Goal: Task Accomplishment & Management: Manage account settings

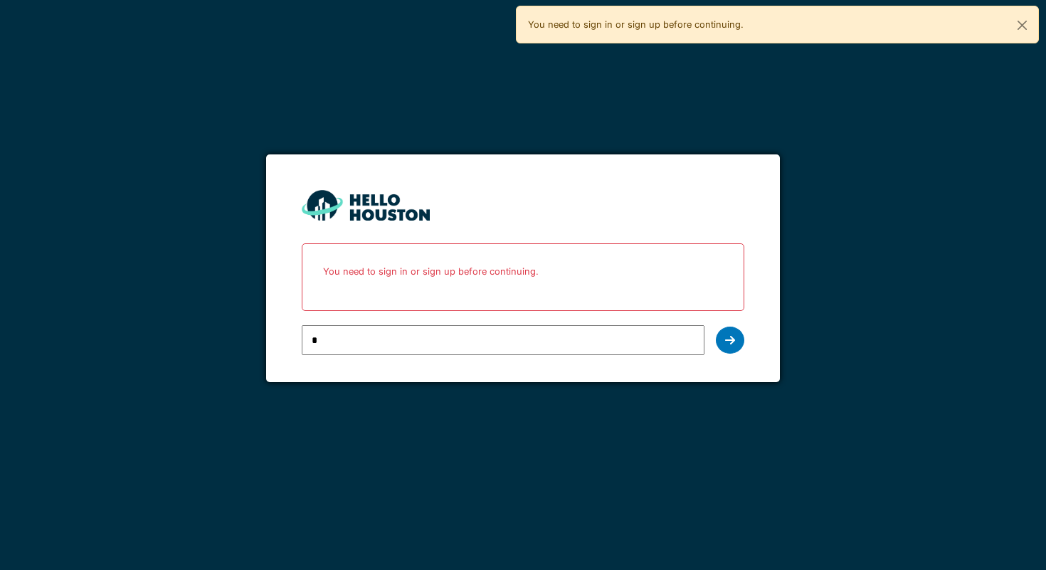
type input "**********"
click at [732, 335] on icon at bounding box center [730, 340] width 10 height 11
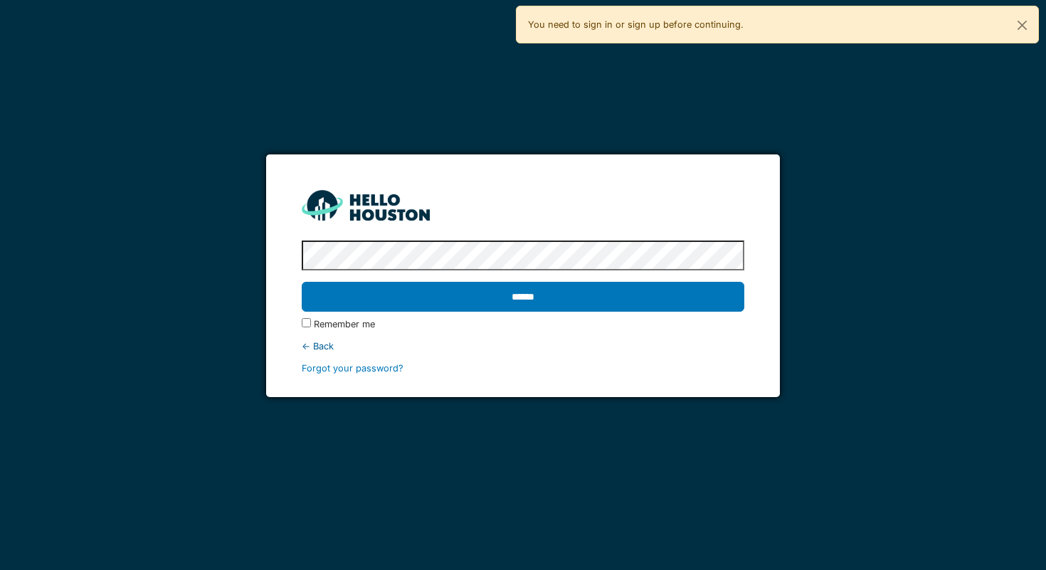
click at [302, 252] on protonpass-control-ea57 at bounding box center [302, 256] width 0 height 11
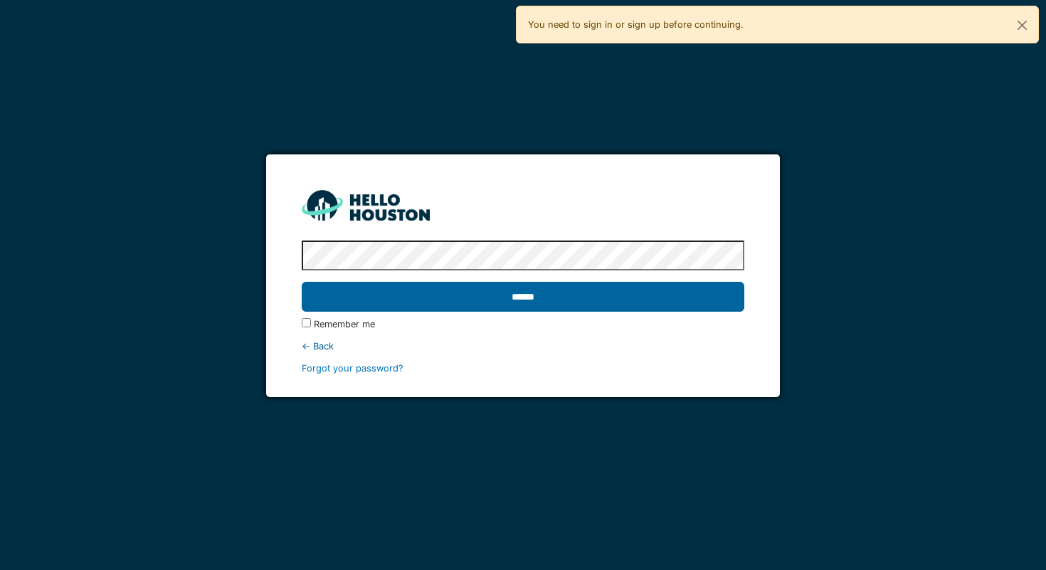
click at [550, 301] on input "******" at bounding box center [523, 297] width 443 height 30
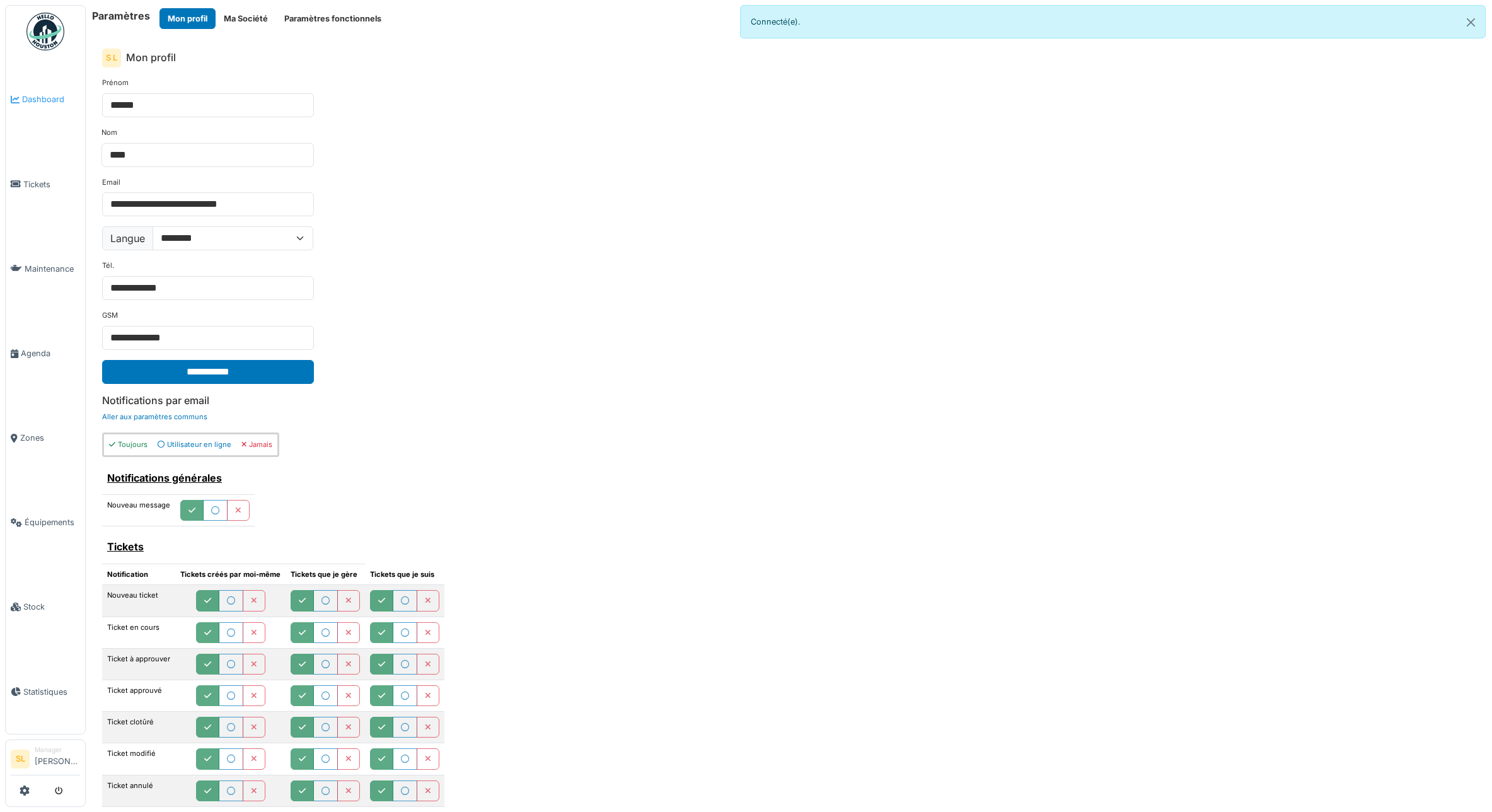
click at [58, 94] on span "Dashboard" at bounding box center [50, 99] width 58 height 12
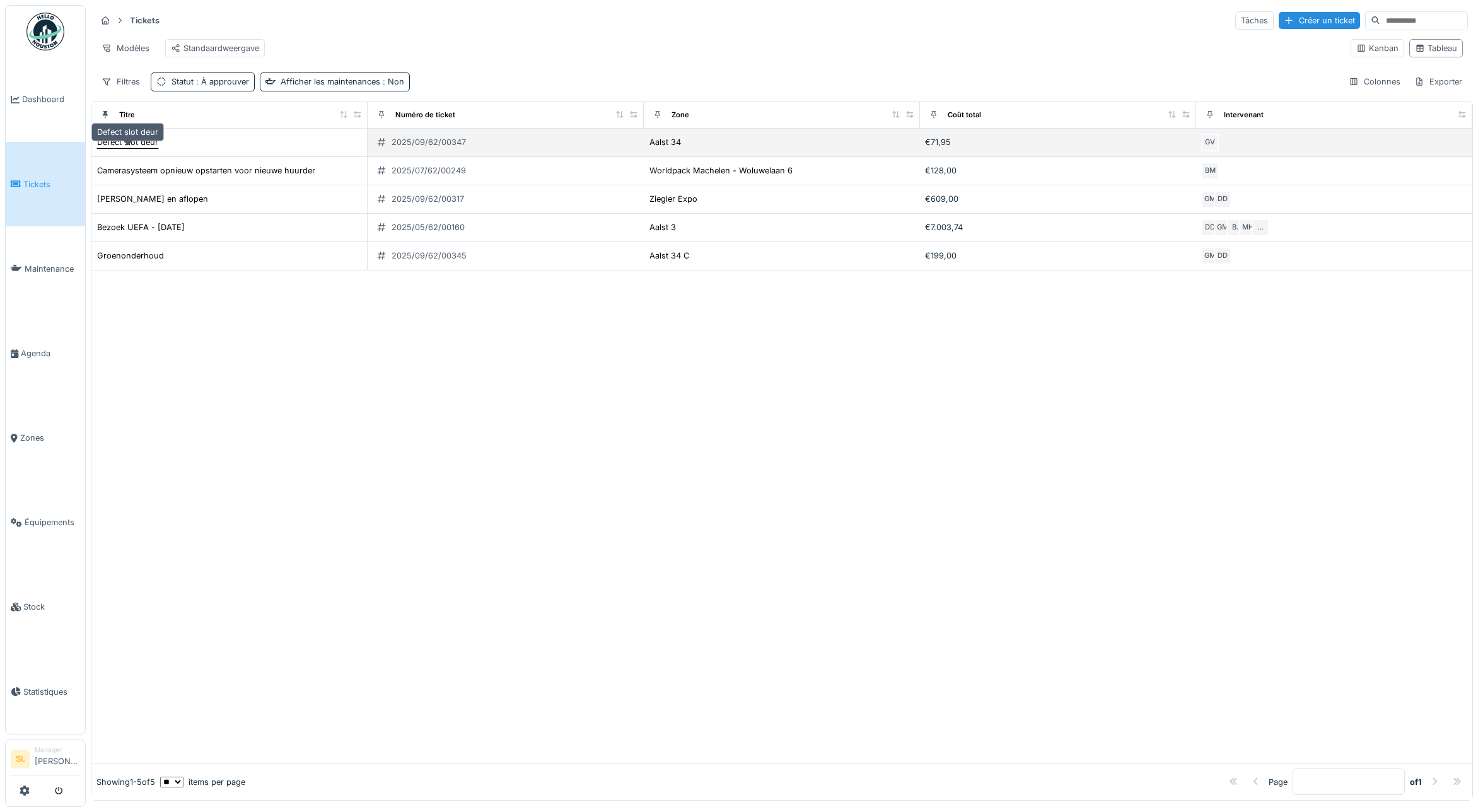
click at [142, 148] on div "Defect slot deur" at bounding box center [128, 143] width 61 height 12
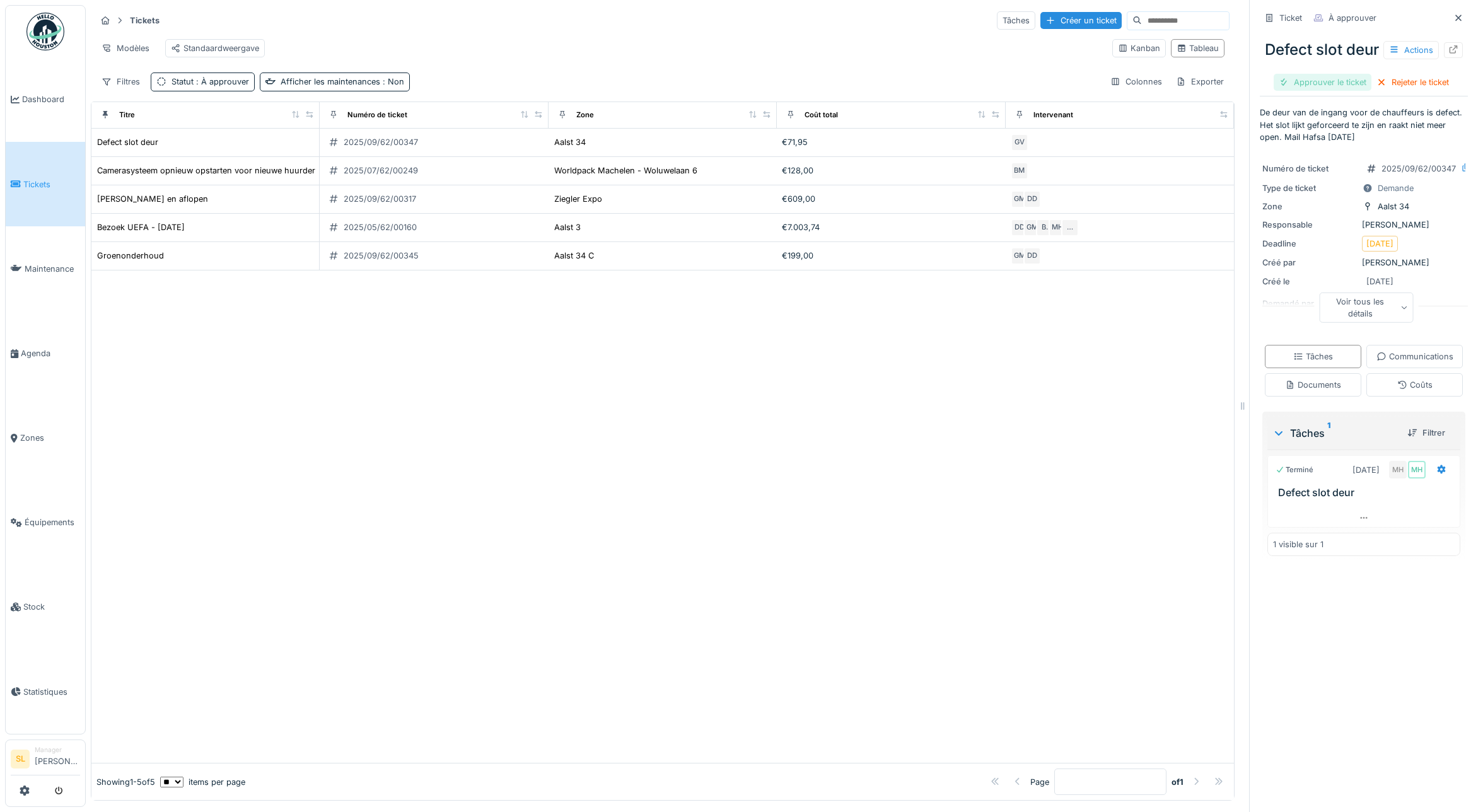
click at [1285, 90] on div "Approuver le ticket" at bounding box center [1323, 81] width 97 height 17
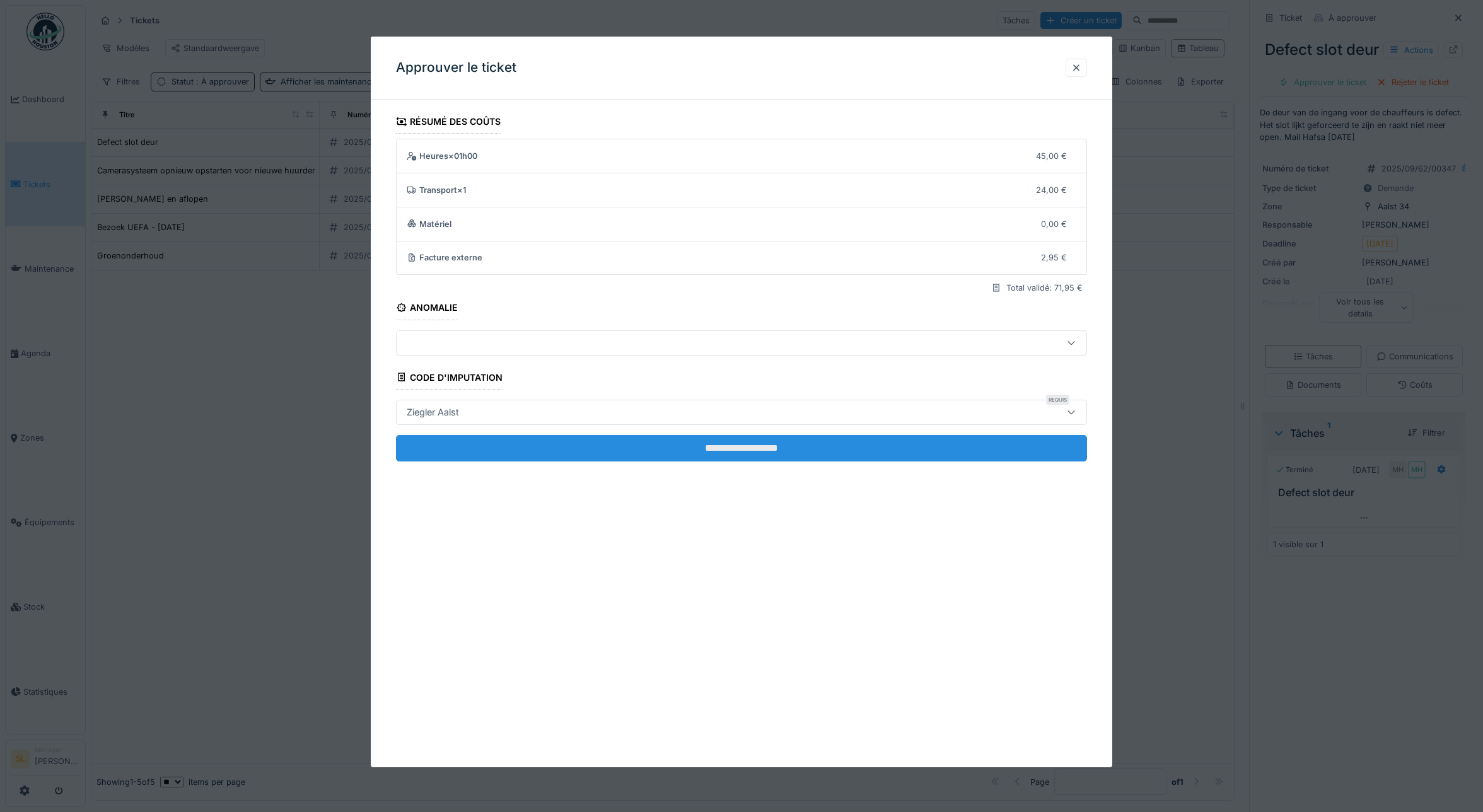
click at [770, 444] on input "**********" at bounding box center [742, 448] width 691 height 27
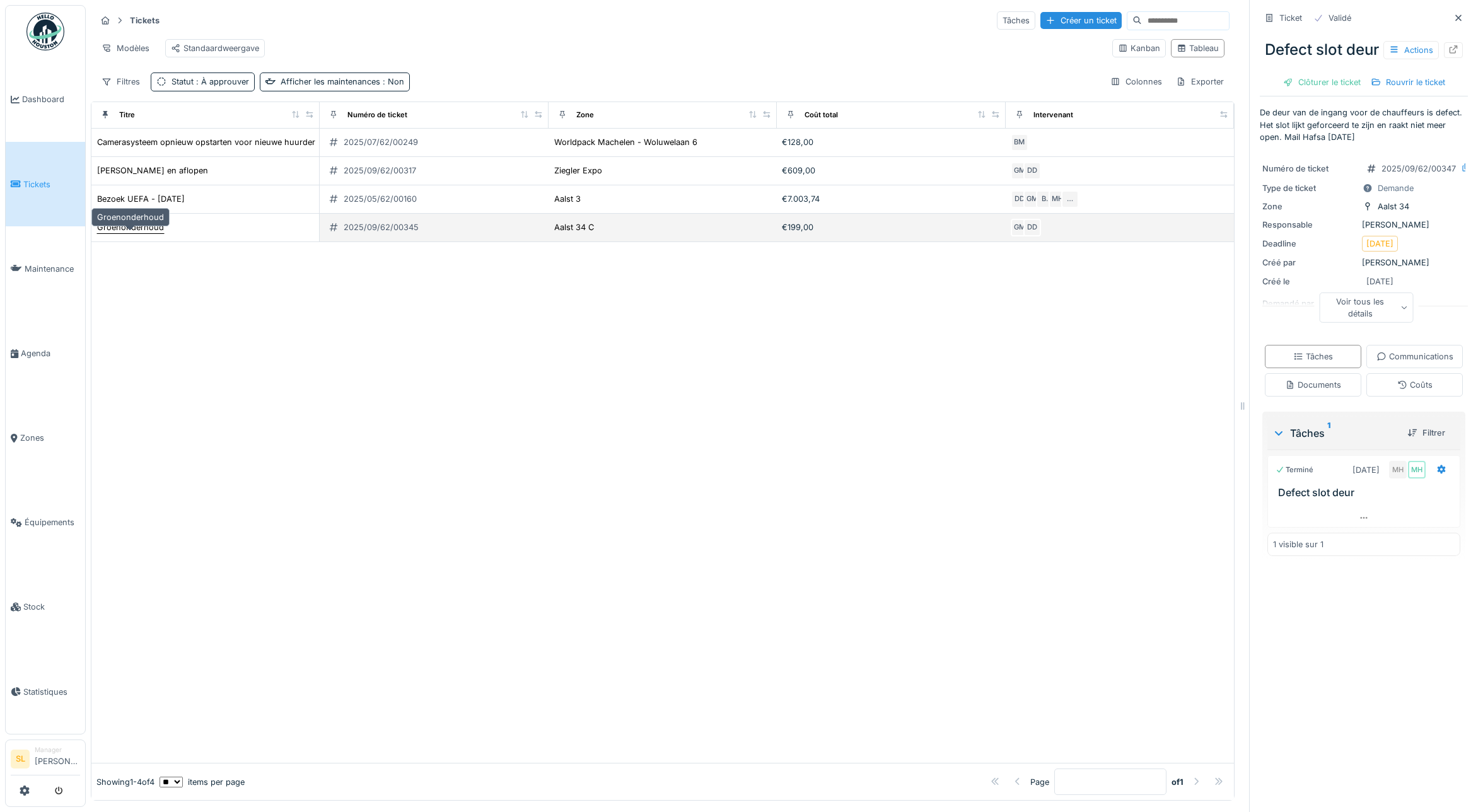
click at [154, 233] on div "Groenonderhoud" at bounding box center [130, 228] width 66 height 12
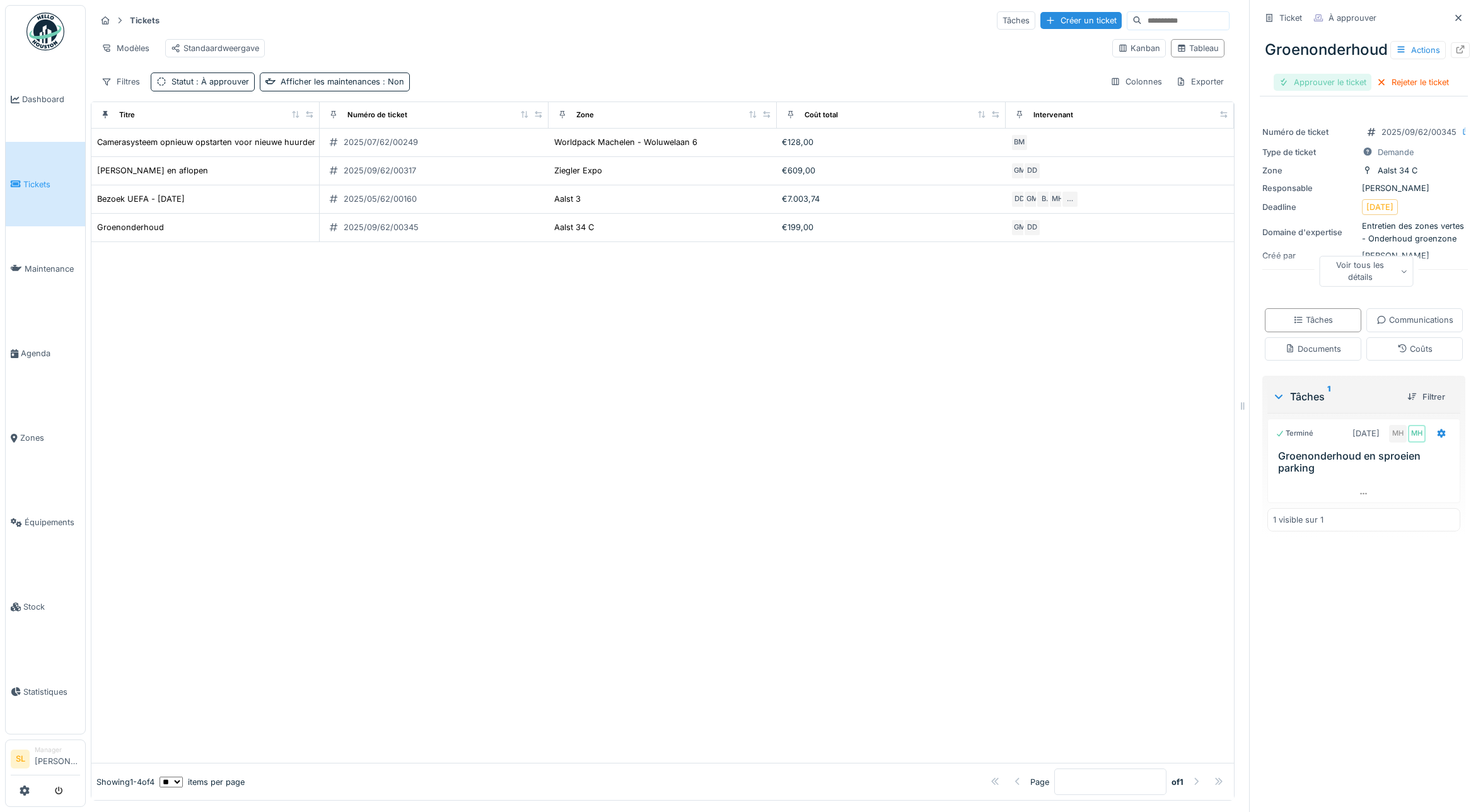
click at [1303, 82] on div "Approuver le ticket" at bounding box center [1323, 81] width 97 height 17
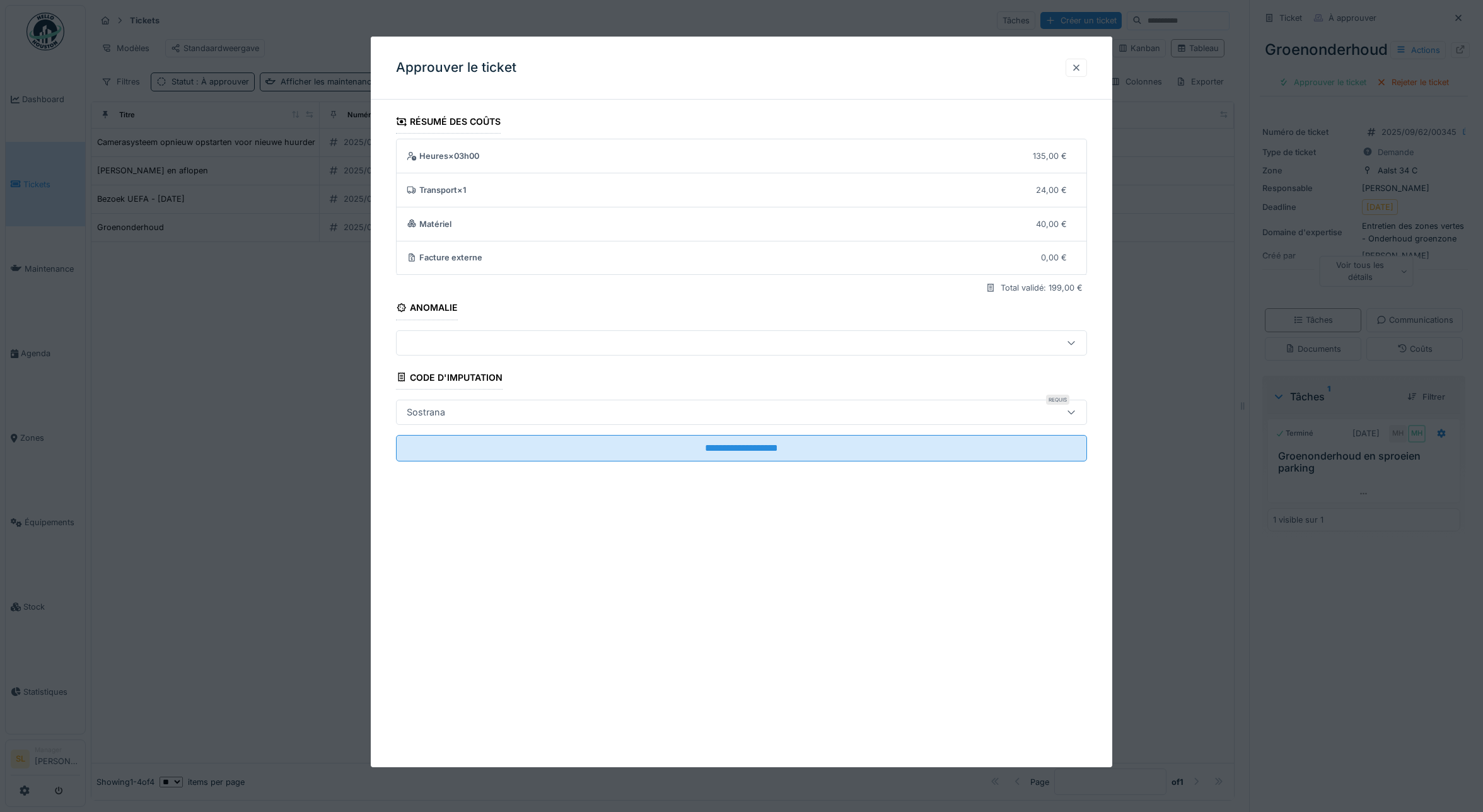
click at [1082, 73] on div at bounding box center [1075, 68] width 10 height 12
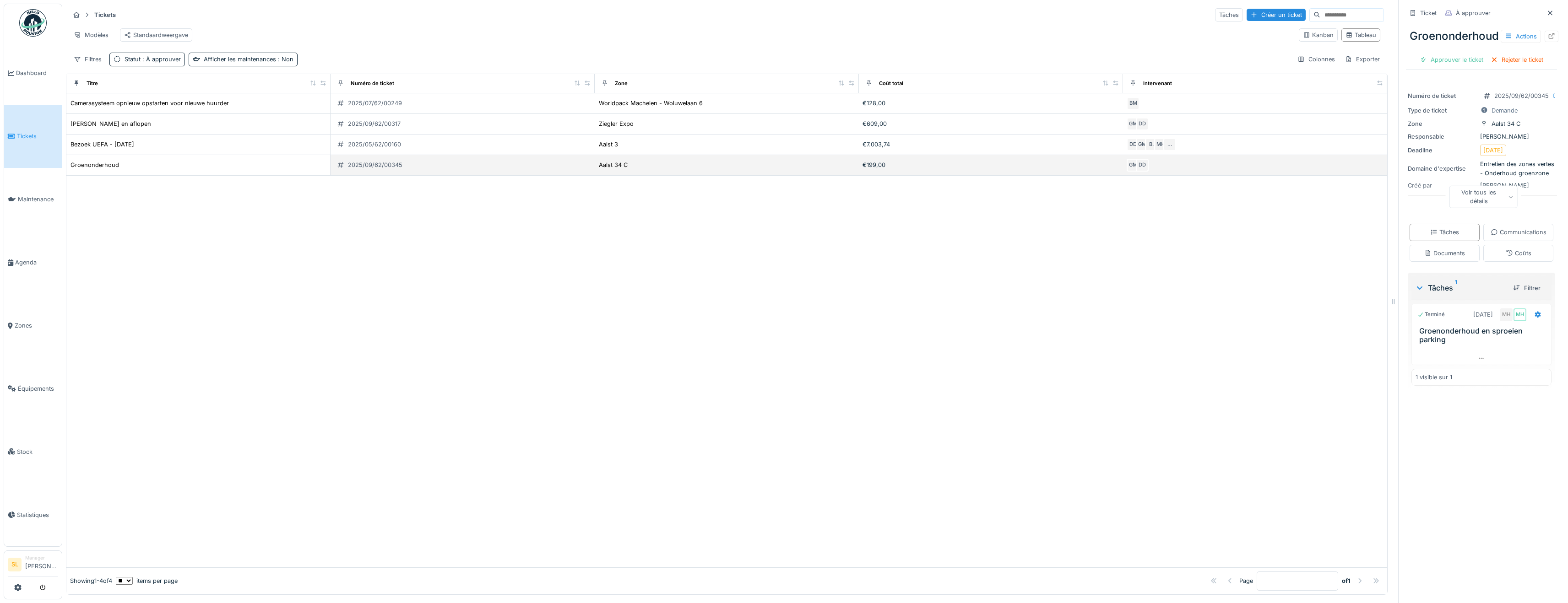
click at [130, 170] on div "Groenonderhoud" at bounding box center [198, 165] width 257 height 10
click at [115, 169] on div "Groenonderhoud" at bounding box center [95, 165] width 48 height 9
click at [1076, 237] on div "Communications" at bounding box center [1518, 232] width 56 height 9
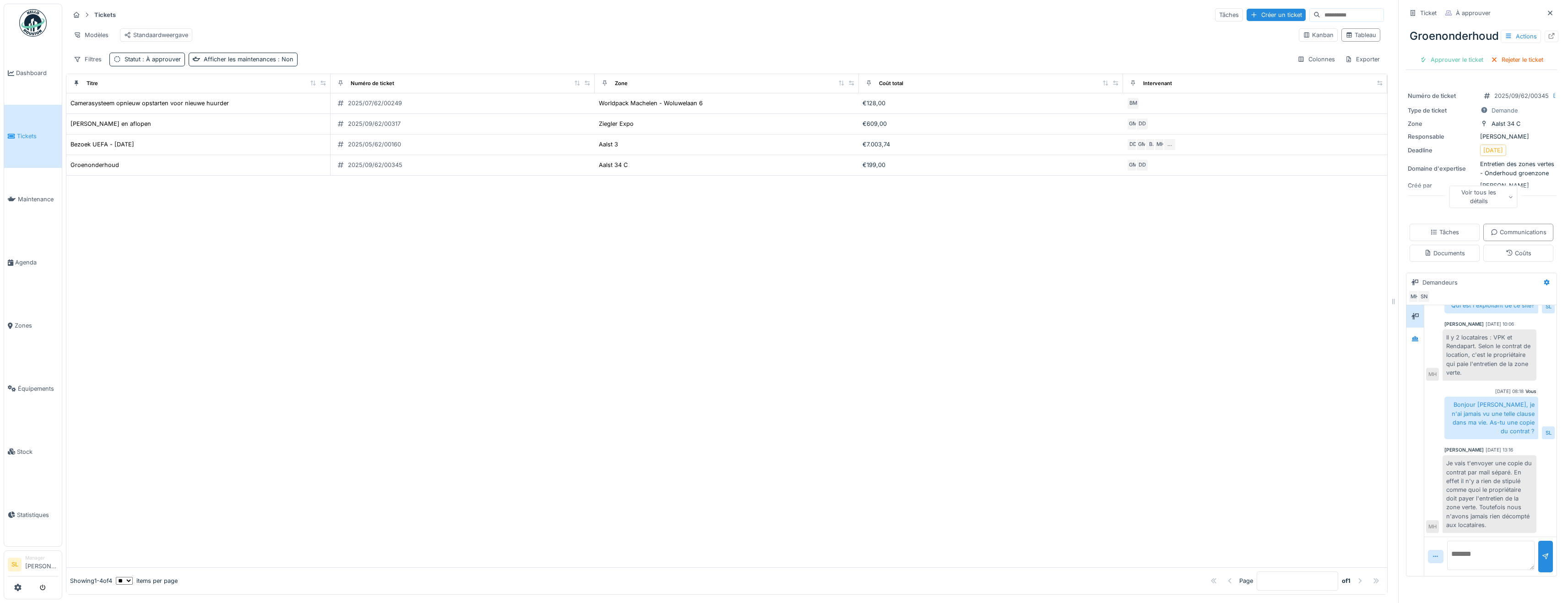
scroll to position [26, 0]
click at [1076, 555] on textarea at bounding box center [1491, 555] width 87 height 30
drag, startPoint x: 1497, startPoint y: 579, endPoint x: 1405, endPoint y: 521, distance: 108.8
click at [1076, 521] on div "**********" at bounding box center [1481, 441] width 151 height 271
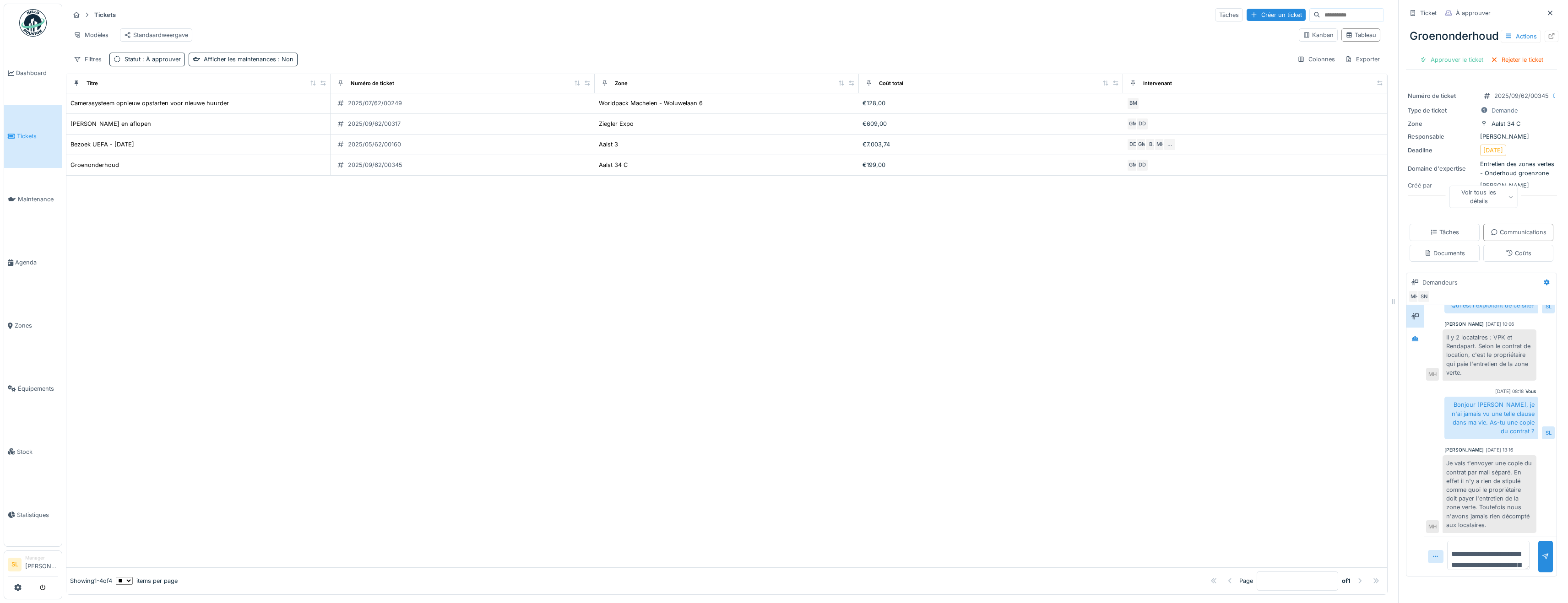
paste textarea
type textarea "**********"
click at [1076, 561] on div at bounding box center [1545, 557] width 7 height 9
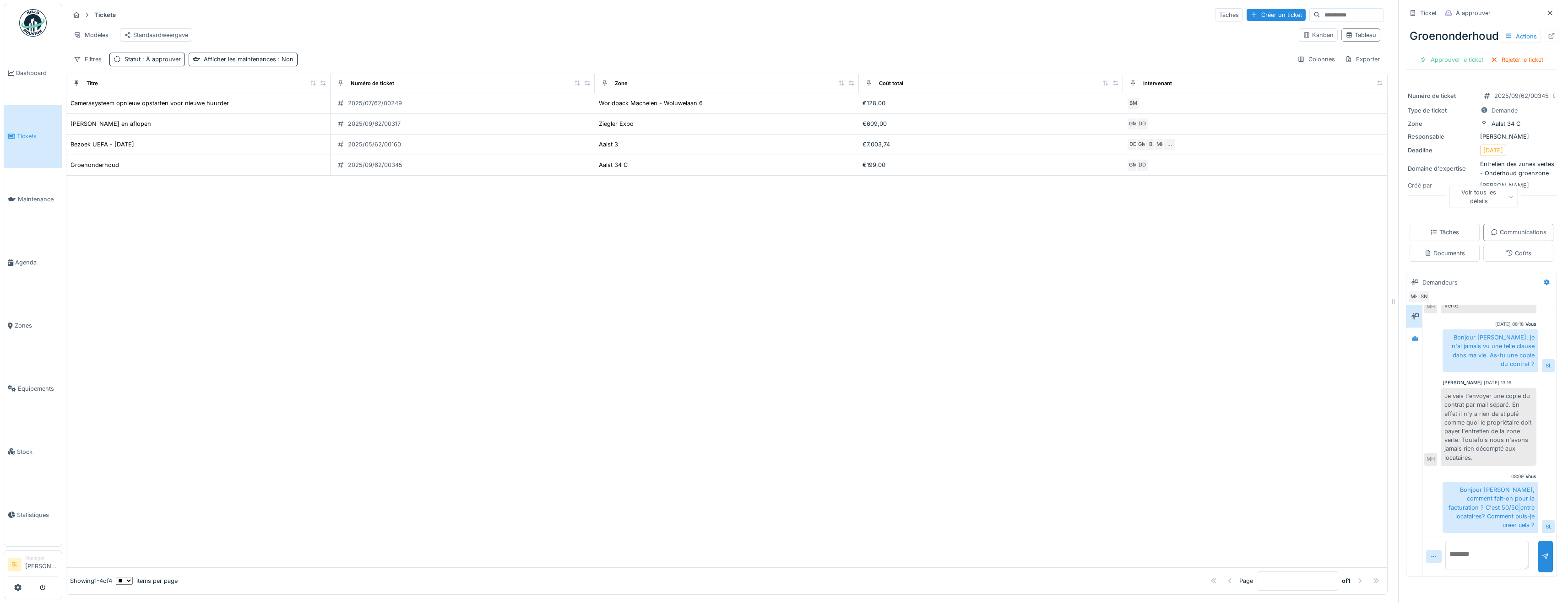
scroll to position [180, 0]
click at [109, 168] on div "Groenonderhoud" at bounding box center [95, 165] width 48 height 9
click at [1076, 91] on div "Numéro de ticket" at bounding box center [1442, 96] width 69 height 9
click at [1076, 53] on div "Approuver le ticket" at bounding box center [1452, 59] width 71 height 12
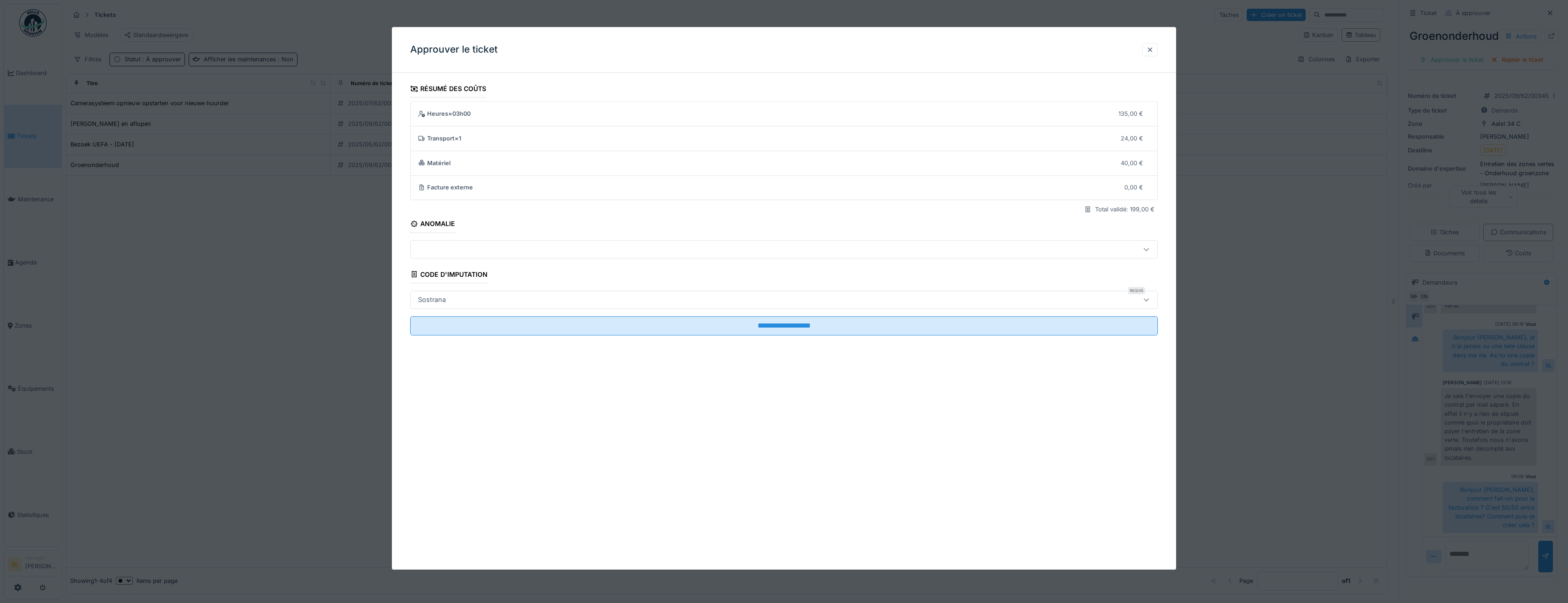
click at [557, 300] on div "Sostrana" at bounding box center [743, 300] width 658 height 10
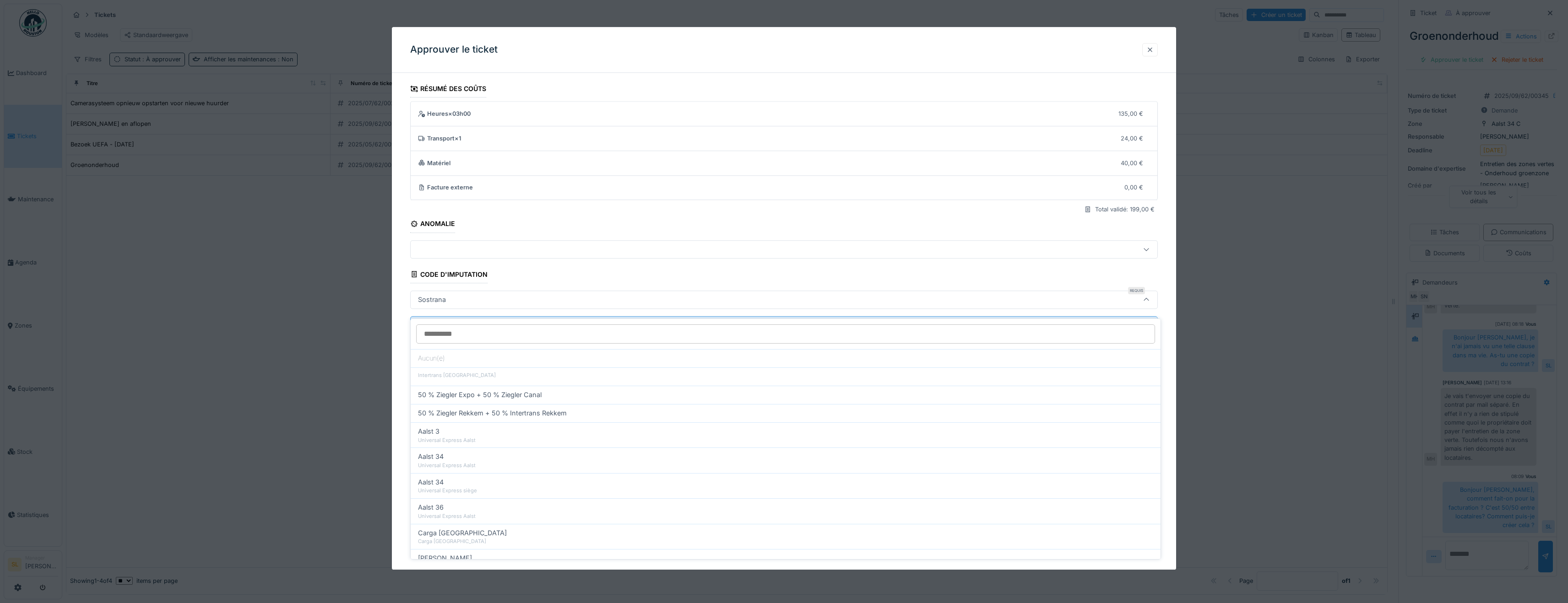
click at [1076, 51] on div at bounding box center [1149, 50] width 7 height 9
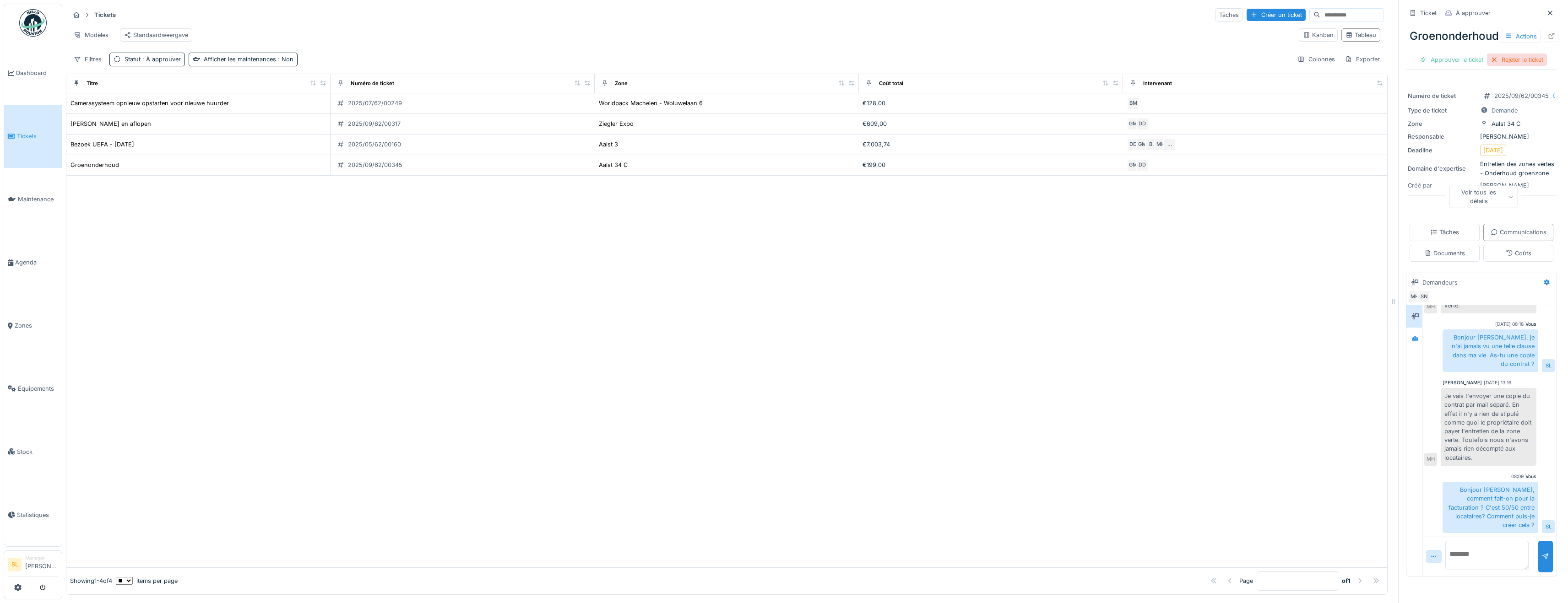
scroll to position [0, 0]
click at [1076, 55] on div "Rejeter le ticket" at bounding box center [1517, 59] width 60 height 12
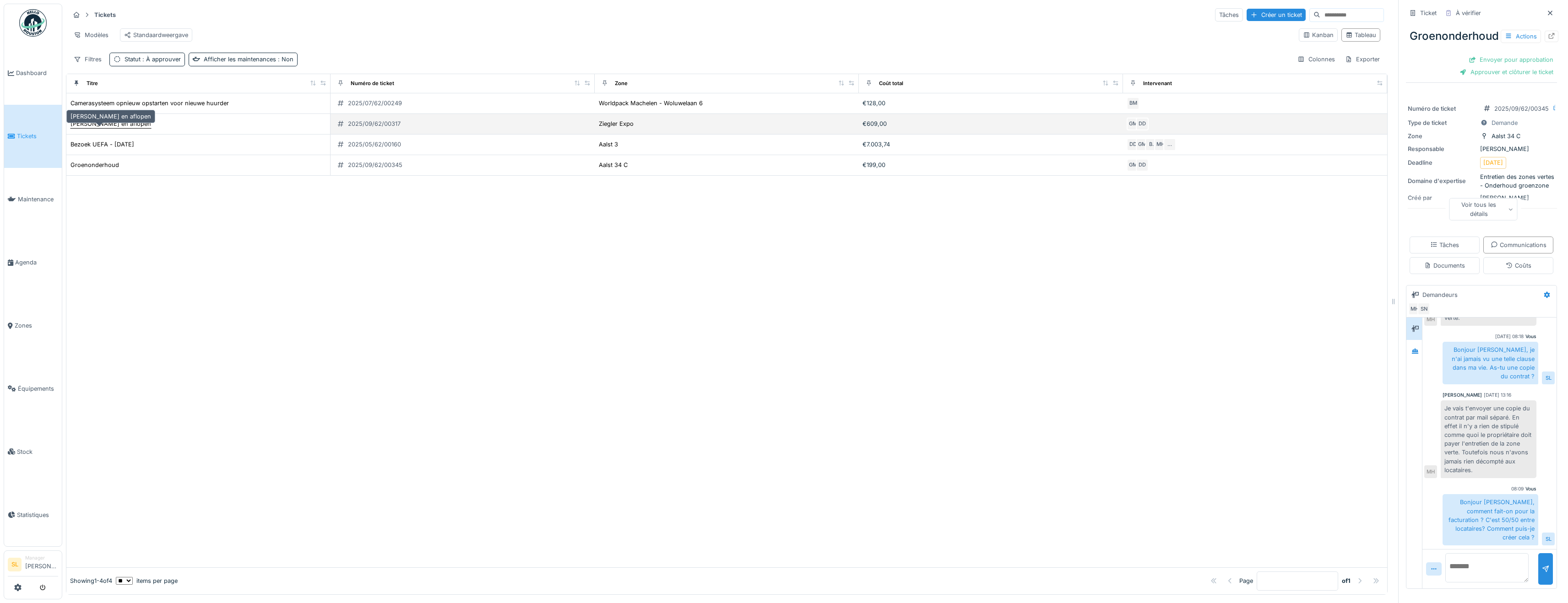
click at [116, 125] on div "[PERSON_NAME] en aflopen" at bounding box center [111, 124] width 80 height 9
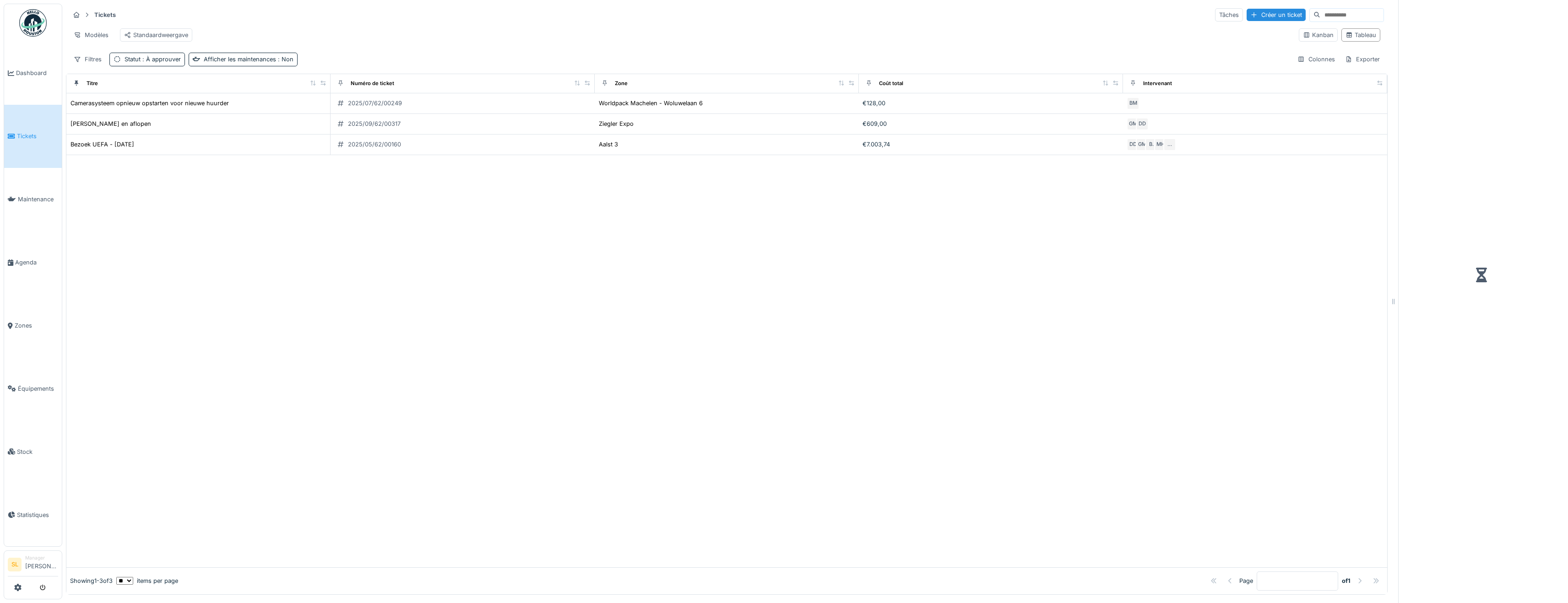
scroll to position [7, 0]
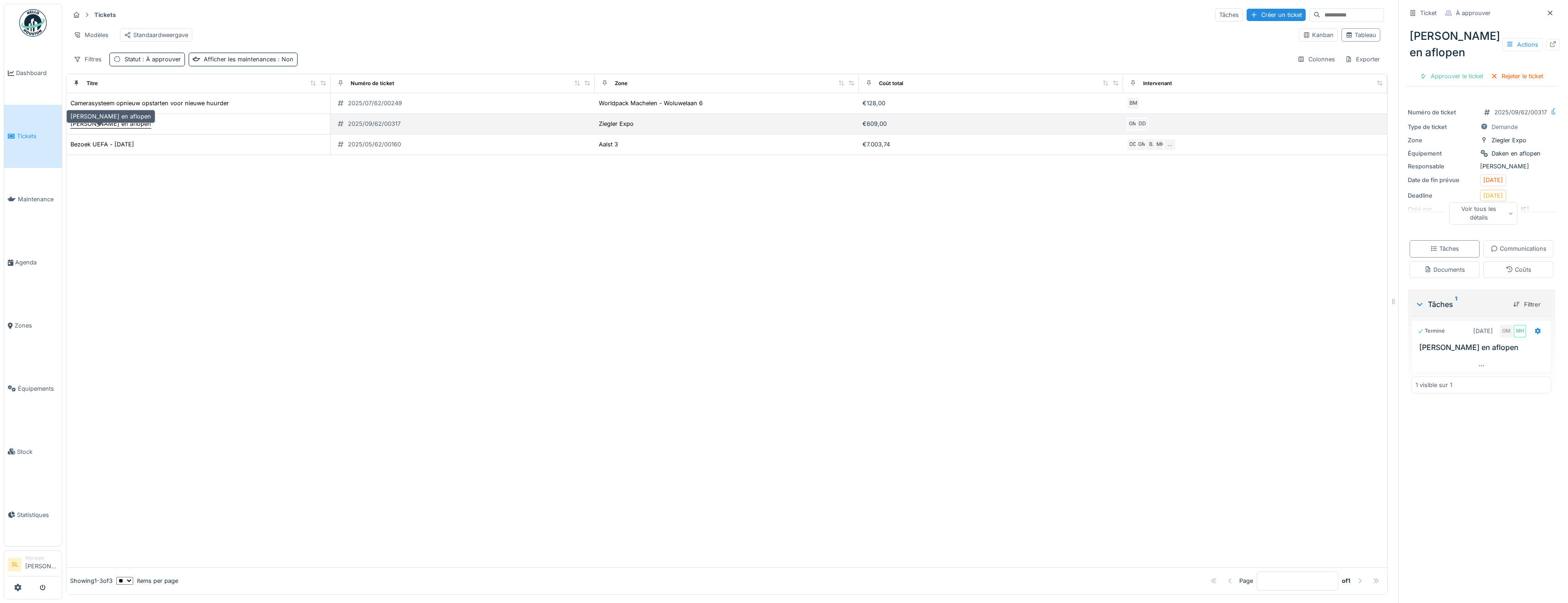
click at [107, 122] on div "[PERSON_NAME] en aflopen" at bounding box center [111, 124] width 80 height 9
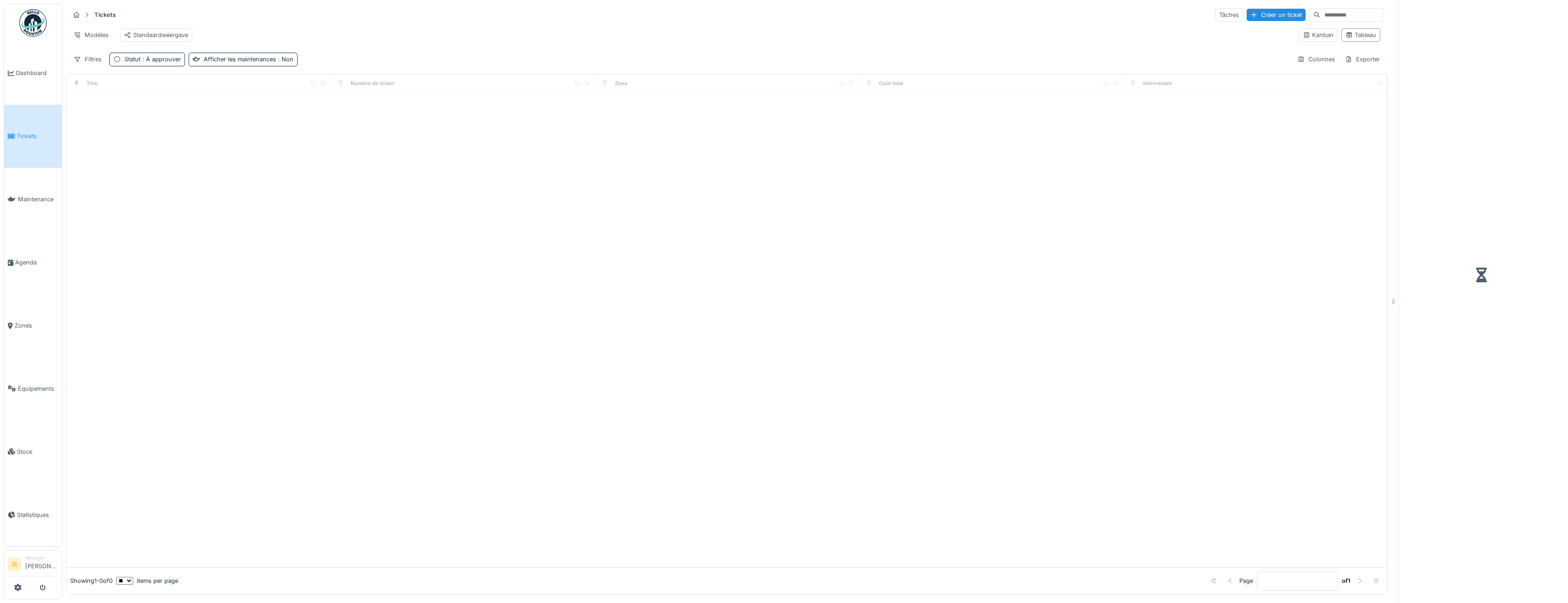
scroll to position [7, 0]
